Goal: Transaction & Acquisition: Purchase product/service

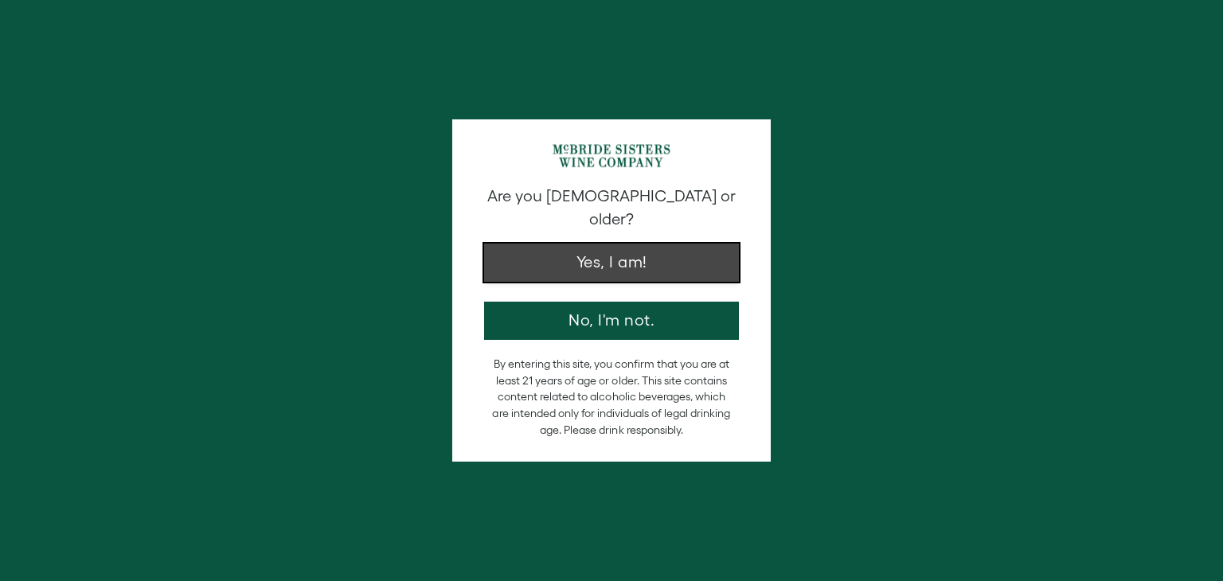
click at [557, 254] on button "Yes, I am!" at bounding box center [611, 263] width 255 height 38
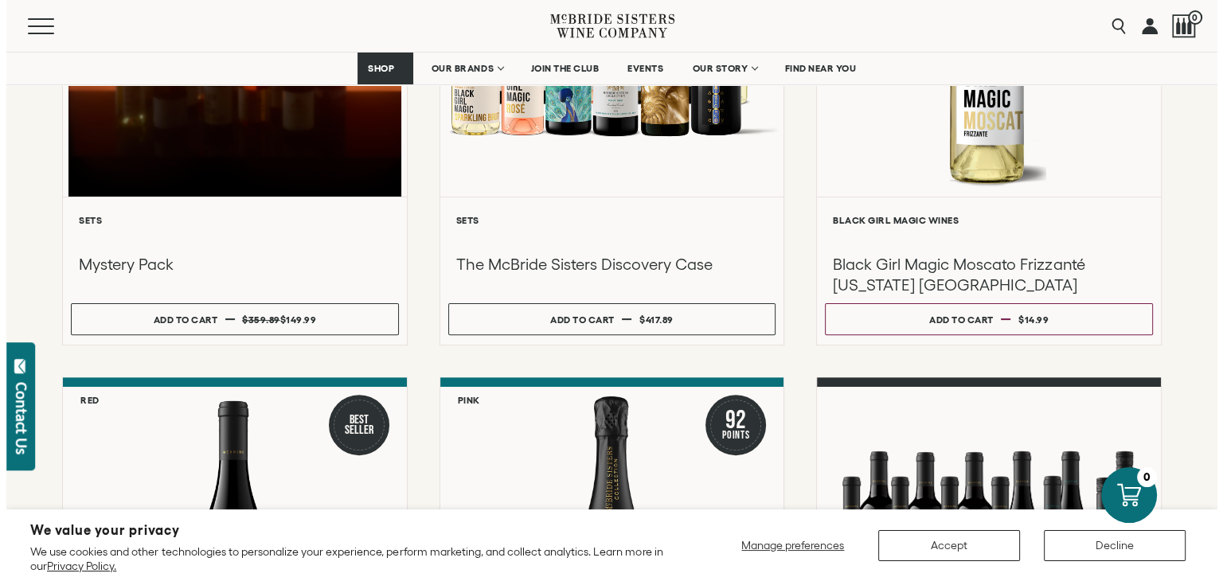
scroll to position [478, 0]
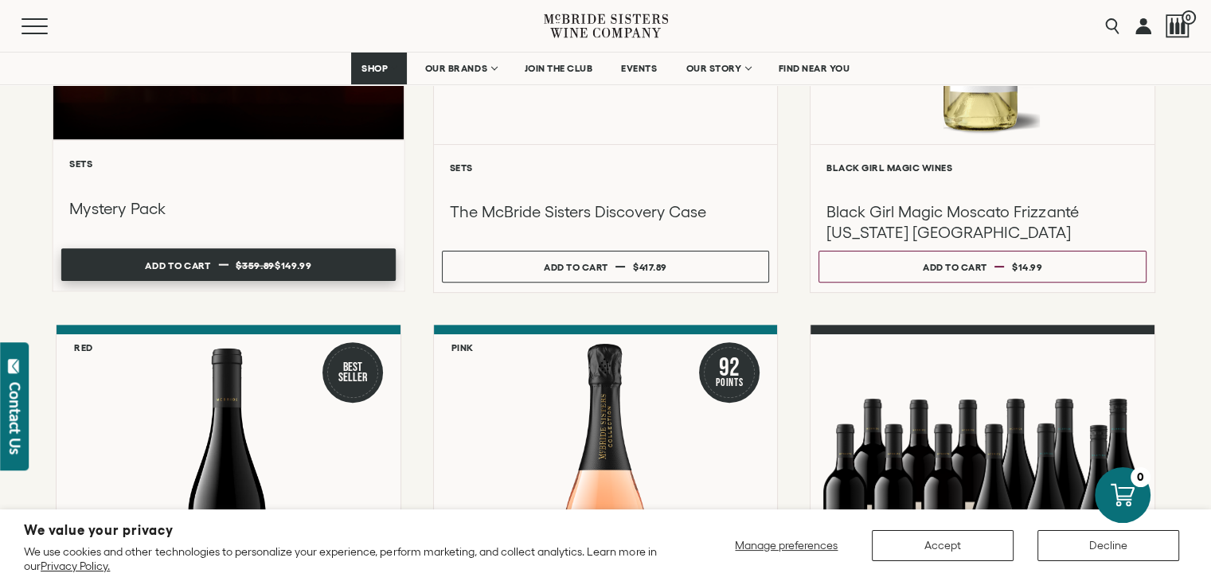
click at [158, 260] on div "Add to cart" at bounding box center [177, 265] width 65 height 24
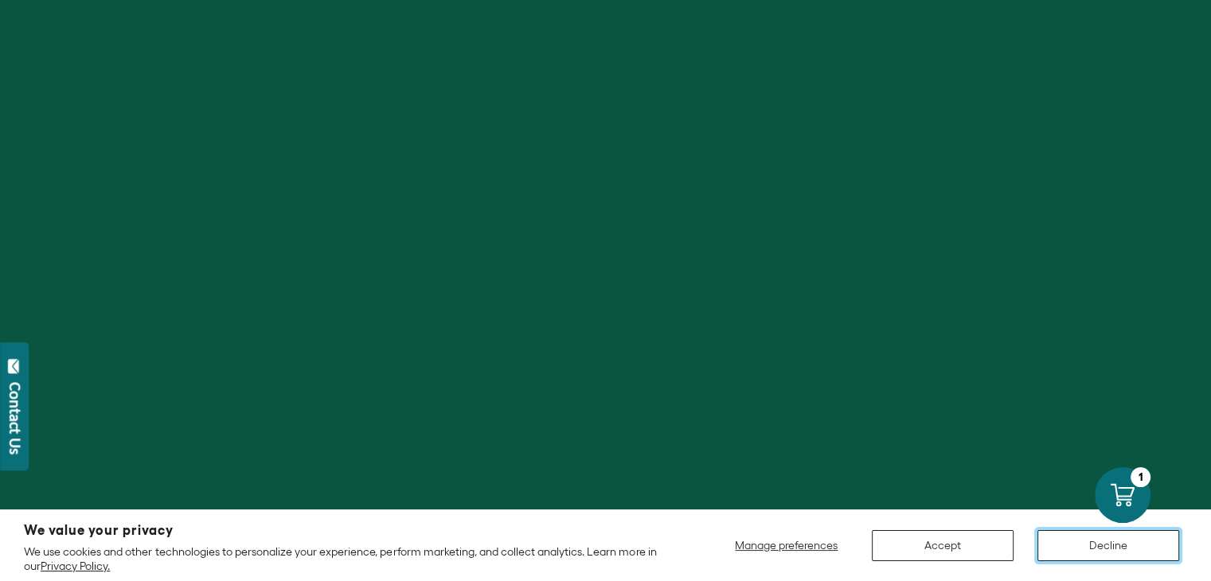
click at [1111, 553] on button "Decline" at bounding box center [1109, 545] width 142 height 31
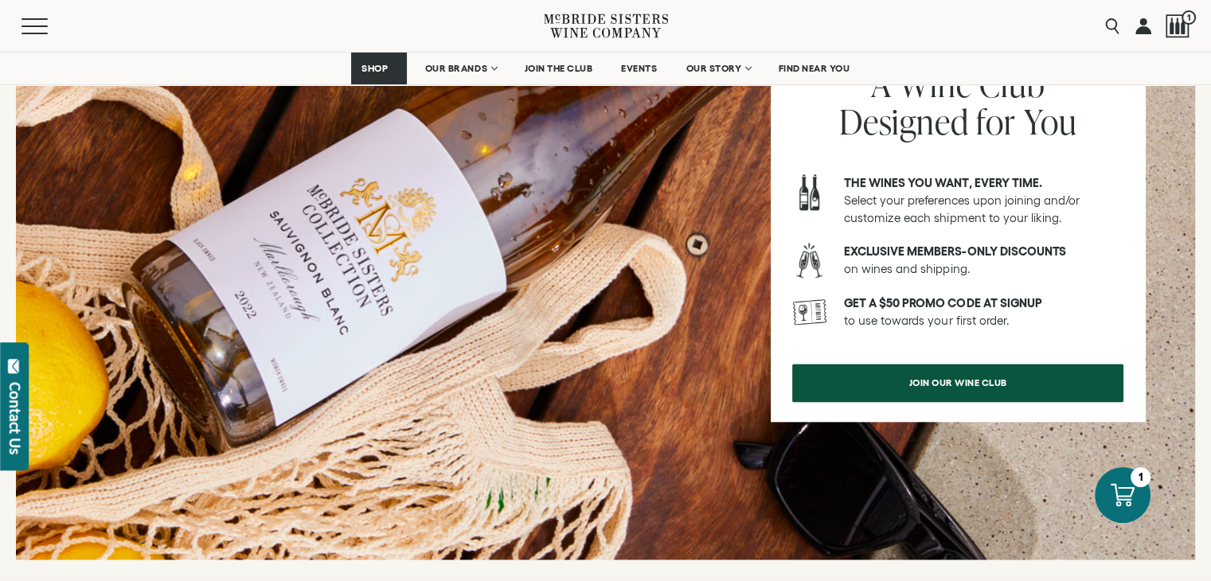
scroll to position [1990, 0]
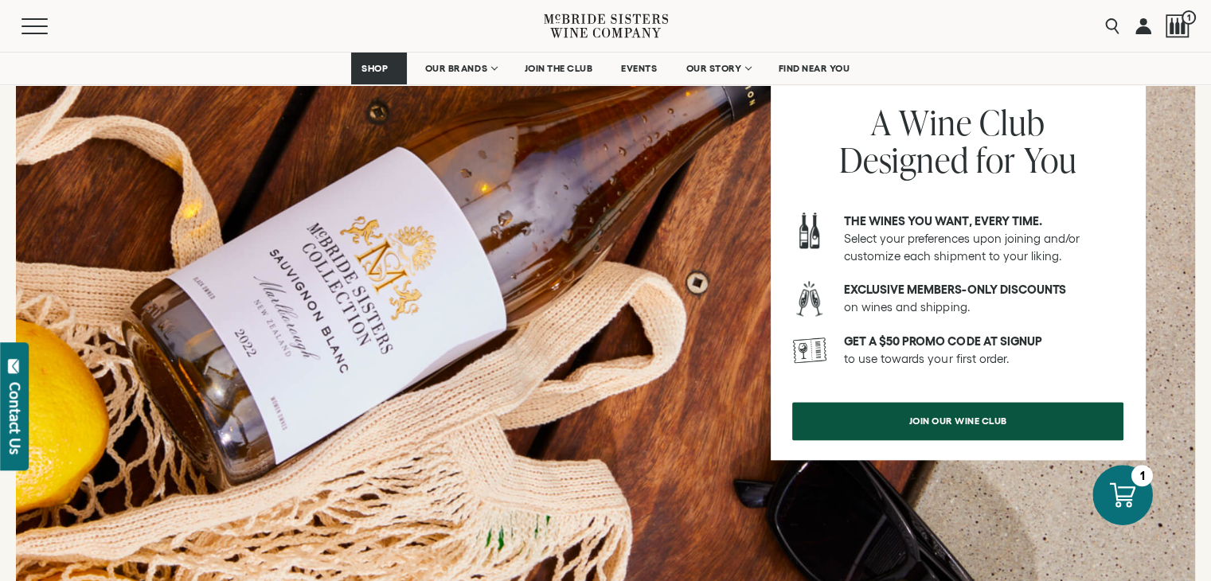
click at [1112, 492] on icon at bounding box center [1122, 495] width 25 height 25
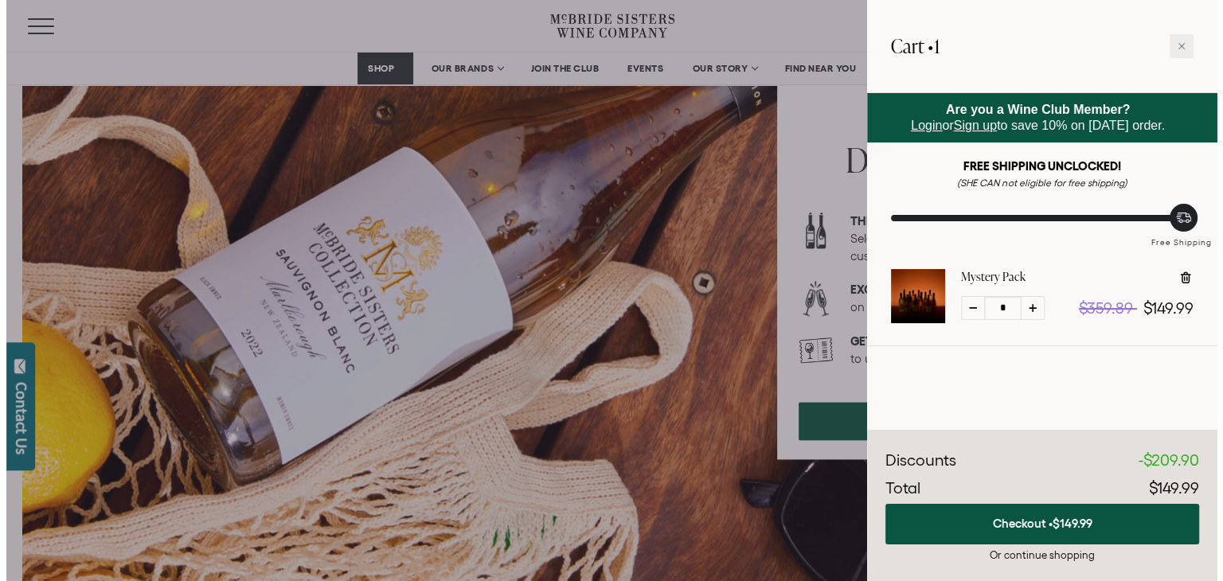
scroll to position [1989, 0]
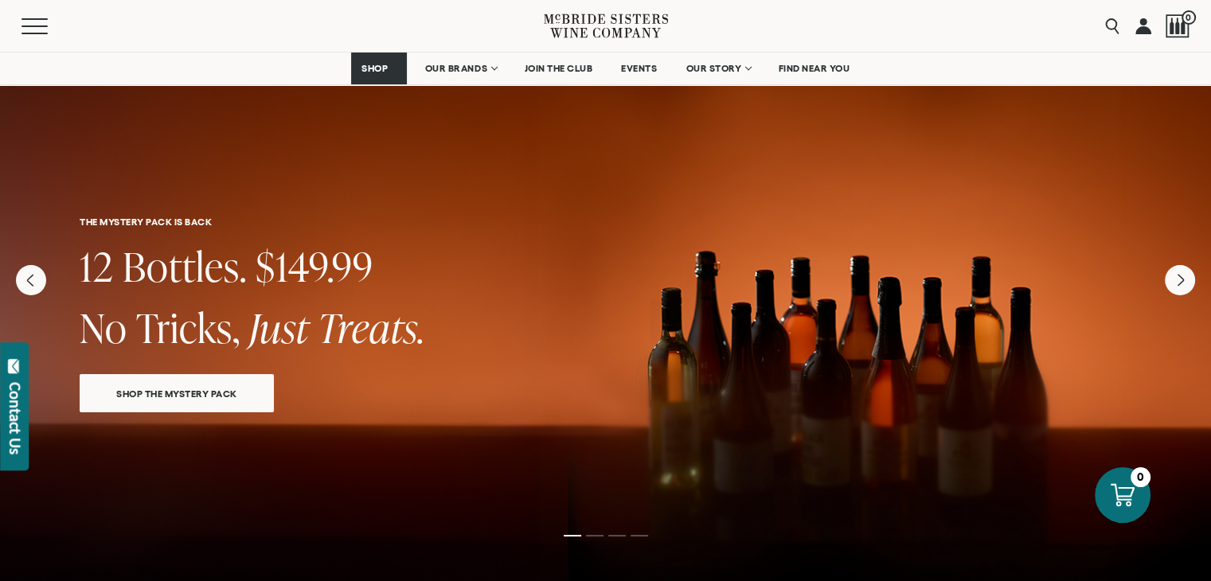
scroll to position [1195, 0]
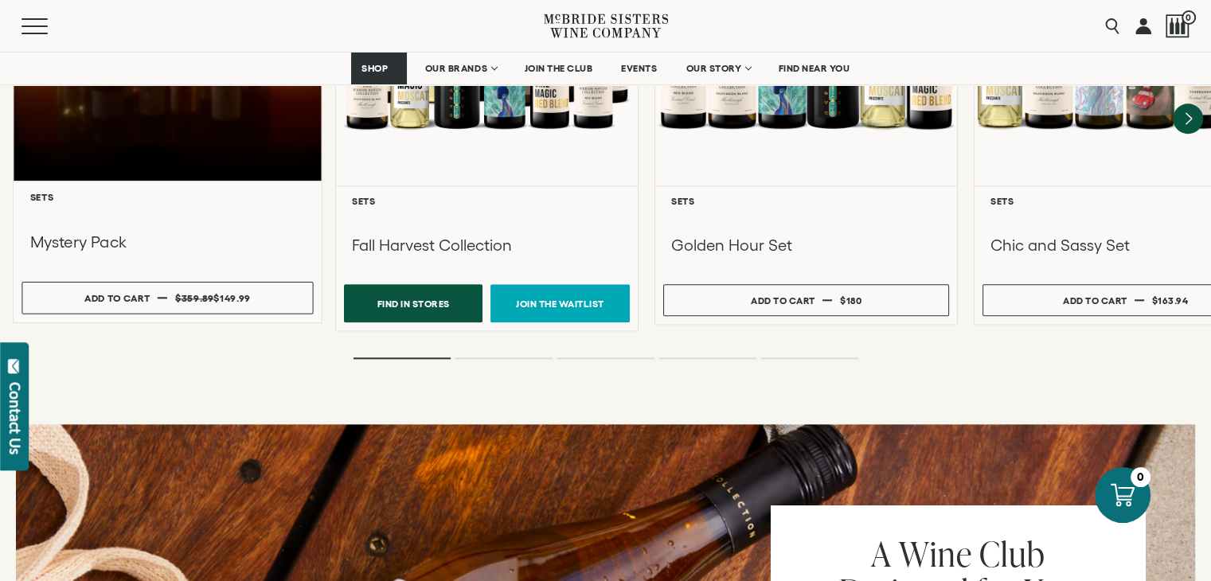
scroll to position [1513, 0]
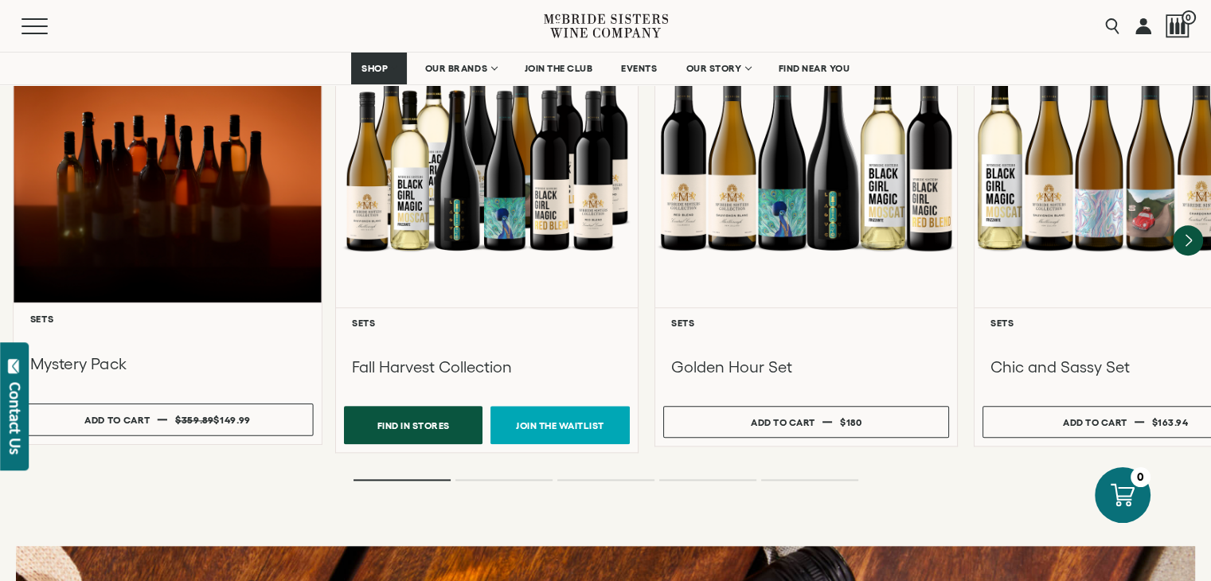
click at [147, 241] on div at bounding box center [168, 150] width 308 height 307
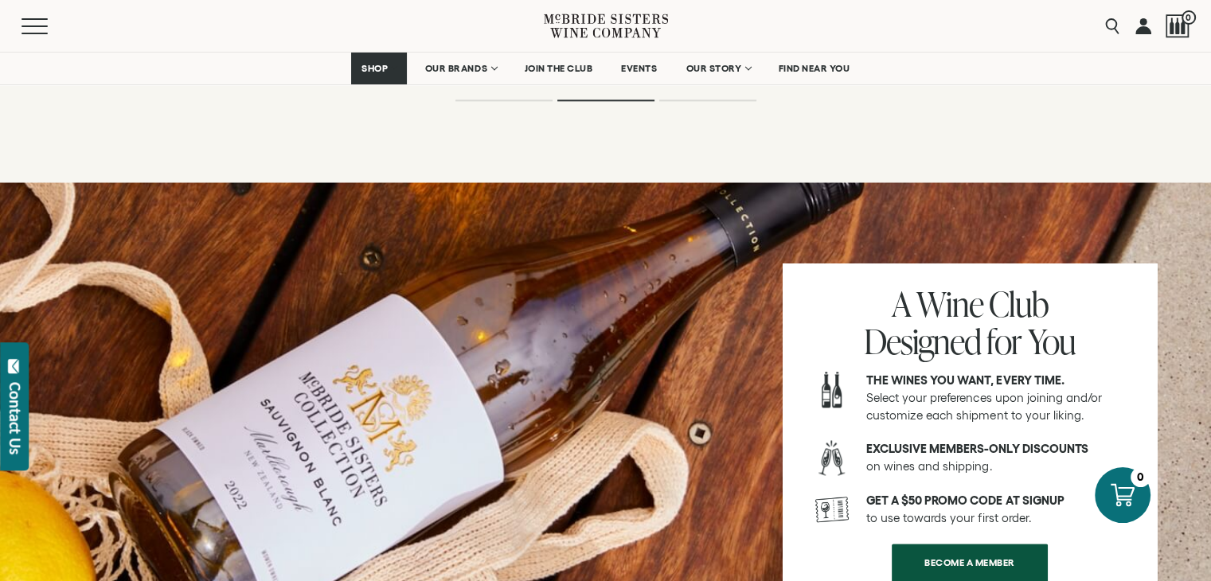
scroll to position [1988, 0]
